Goal: Ask a question

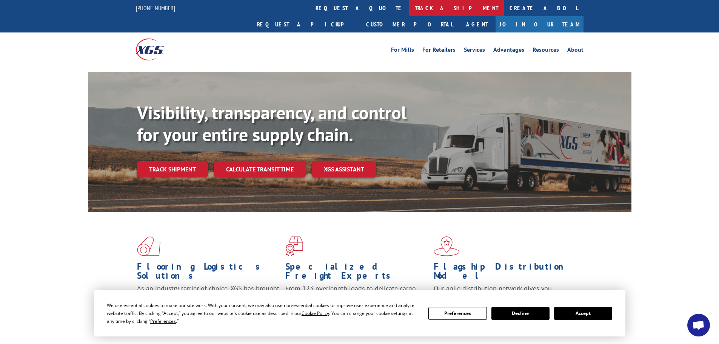
click at [409, 12] on link "track a shipment" at bounding box center [456, 8] width 95 height 16
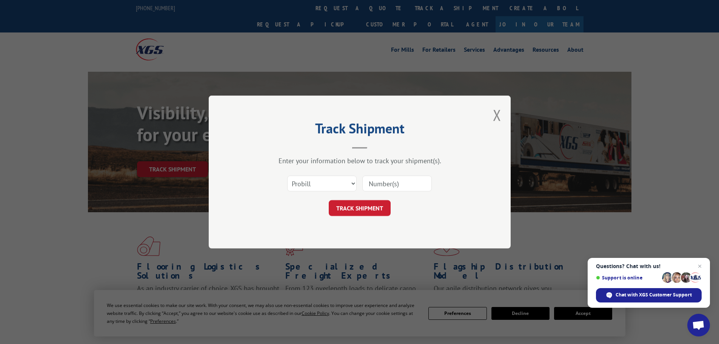
click at [379, 187] on input at bounding box center [396, 183] width 69 height 16
paste input "17515776"
type input "17515776"
click at [365, 203] on button "TRACK SHIPMENT" at bounding box center [360, 208] width 62 height 16
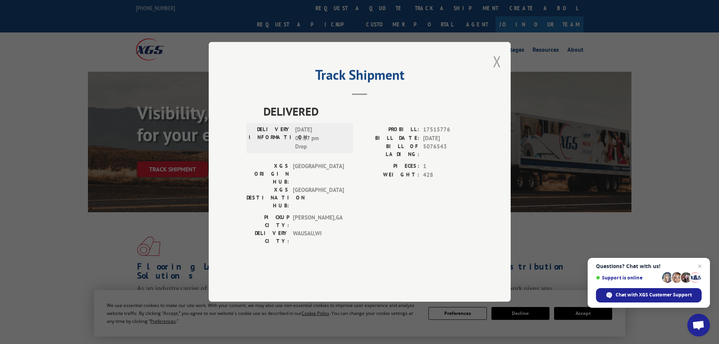
click at [499, 71] on button "Close modal" at bounding box center [497, 61] width 8 height 20
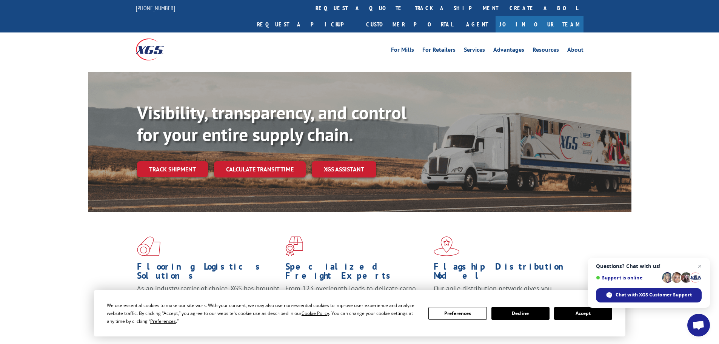
click at [565, 312] on button "Accept" at bounding box center [583, 313] width 58 height 13
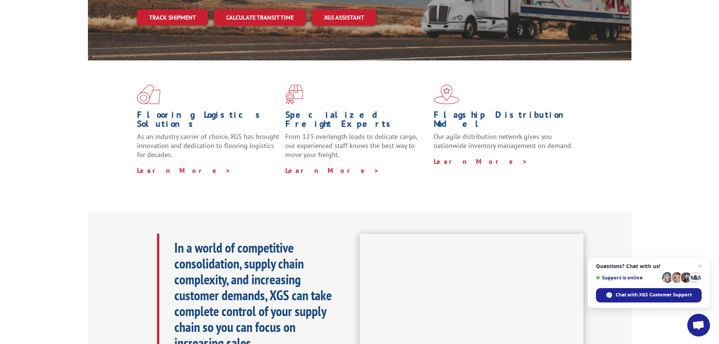
scroll to position [151, 0]
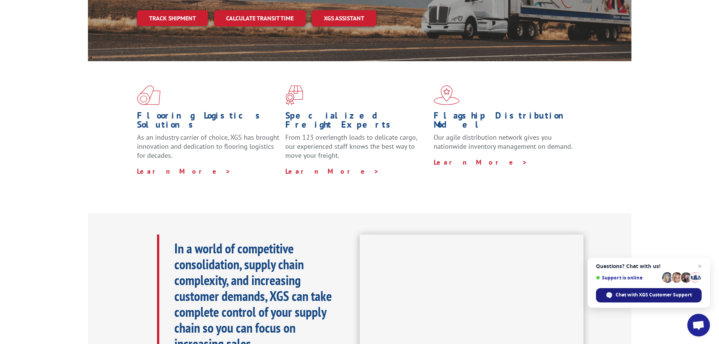
click at [653, 296] on span "Chat with XGS Customer Support" at bounding box center [653, 294] width 76 height 7
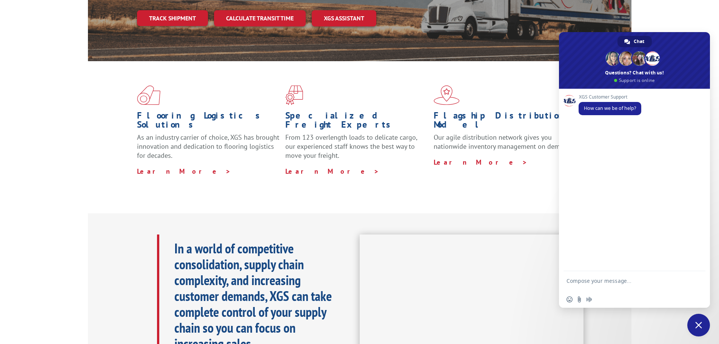
click at [619, 283] on textarea "Compose your message..." at bounding box center [625, 284] width 119 height 14
paste textarea "5076543"
type textarea "I would like a copy of BOL 5076543. How can I obtain it?"
click at [696, 281] on span "Send" at bounding box center [697, 281] width 6 height 6
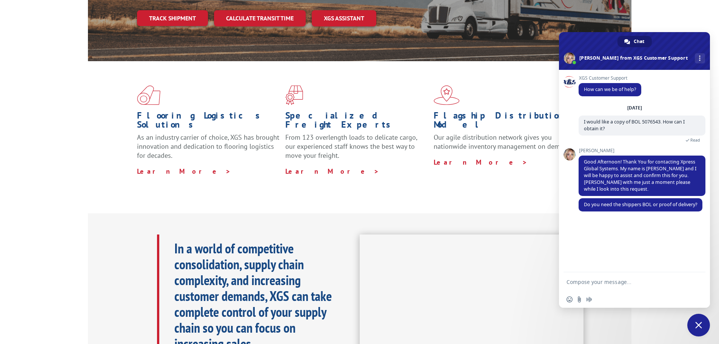
click at [607, 279] on textarea "Compose your message..." at bounding box center [625, 281] width 119 height 7
type textarea "Shippers"
click at [694, 281] on span "Send" at bounding box center [697, 282] width 6 height 6
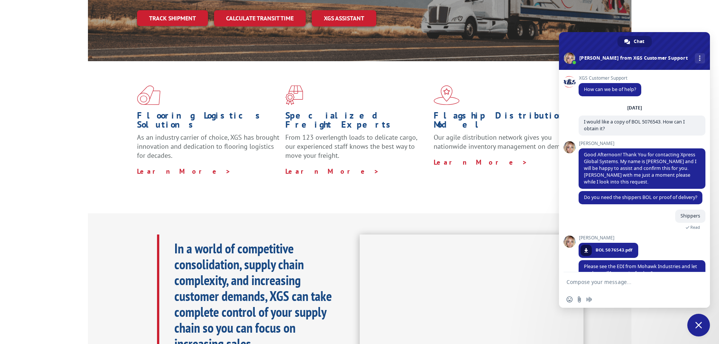
scroll to position [23, 0]
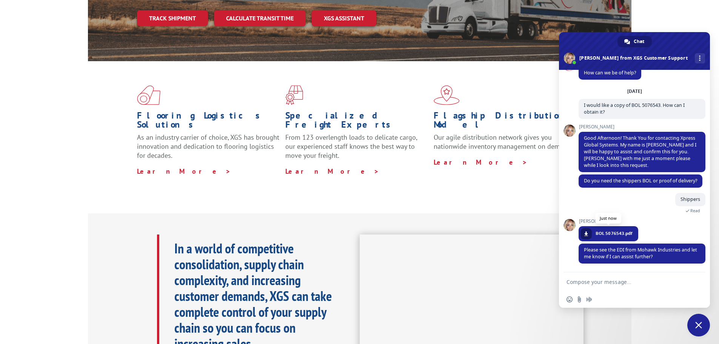
click at [585, 234] on span at bounding box center [586, 233] width 5 height 5
click at [601, 282] on textarea "Compose your message..." at bounding box center [625, 281] width 119 height 7
type textarea "That has the information I need. Thank you"
click at [697, 280] on span "Send" at bounding box center [697, 282] width 6 height 6
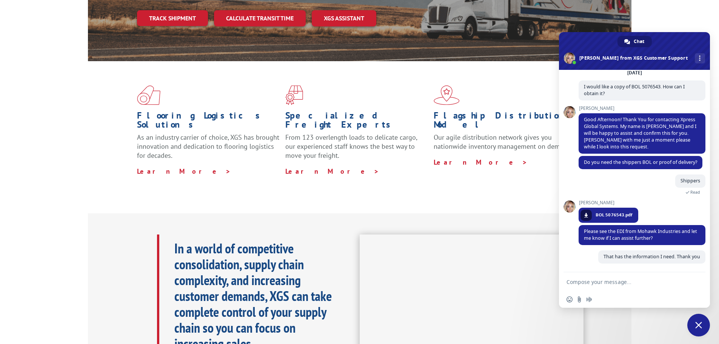
scroll to position [42, 0]
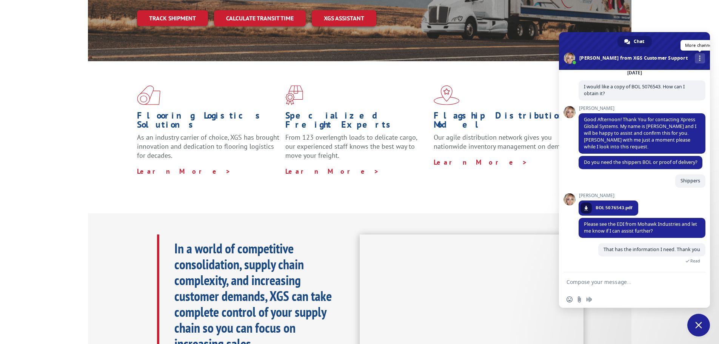
click at [695, 57] on div "More channels" at bounding box center [700, 58] width 10 height 10
drag, startPoint x: 647, startPoint y: 43, endPoint x: 656, endPoint y: 43, distance: 8.3
click at [649, 43] on div "Chat" at bounding box center [634, 41] width 34 height 11
click at [699, 323] on span "Close chat" at bounding box center [698, 324] width 7 height 7
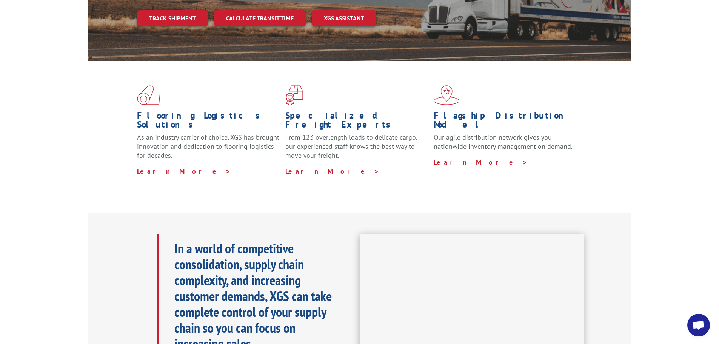
scroll to position [51, 0]
click at [692, 324] on span "Open chat" at bounding box center [698, 325] width 23 height 23
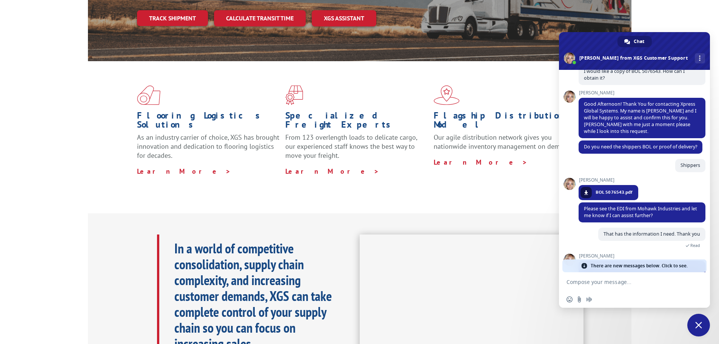
scroll to position [131, 0]
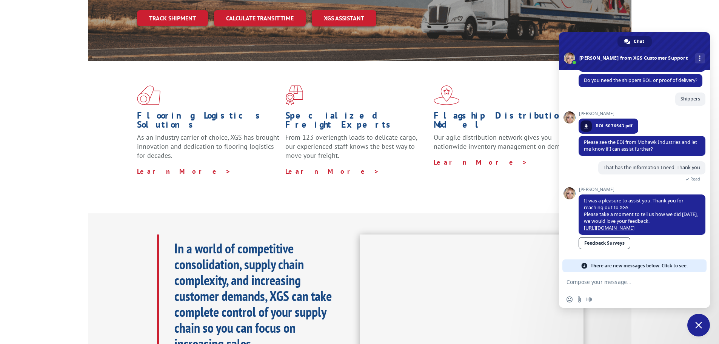
click at [584, 266] on span at bounding box center [584, 266] width 6 height 6
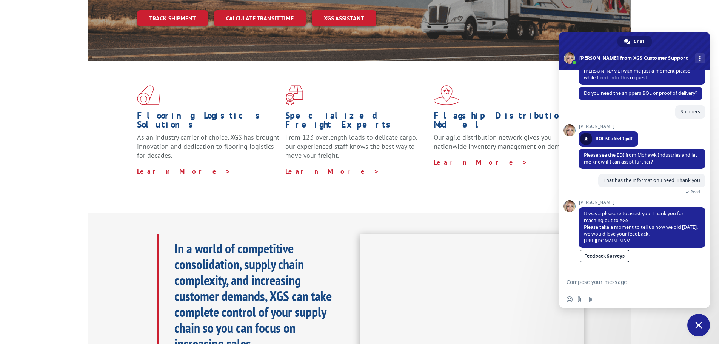
scroll to position [118, 0]
click at [699, 320] on span "Close chat" at bounding box center [698, 325] width 23 height 23
